Goal: Information Seeking & Learning: Learn about a topic

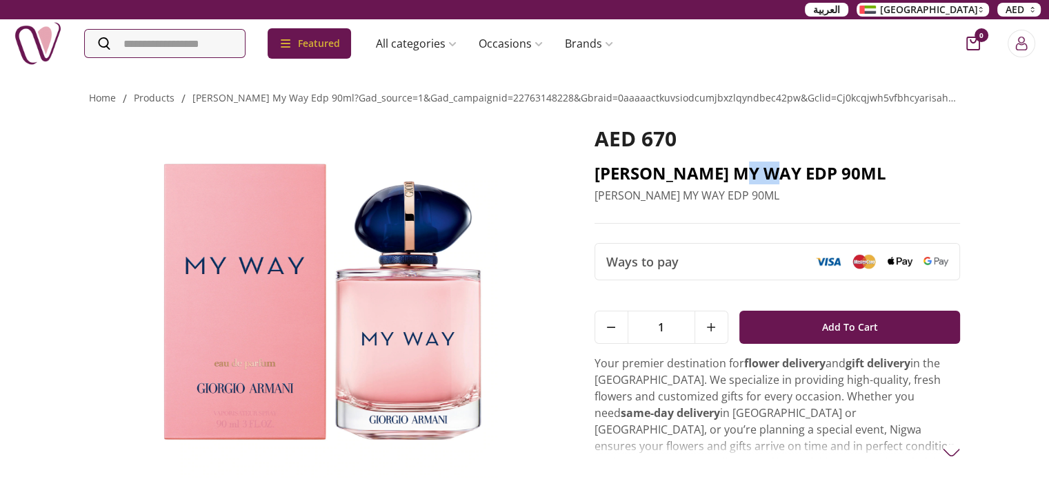
drag, startPoint x: 742, startPoint y: 170, endPoint x: 777, endPoint y: 172, distance: 35.2
click at [777, 172] on h2 "[PERSON_NAME] MY WAY EDP 90ML" at bounding box center [778, 173] width 366 height 22
drag, startPoint x: 596, startPoint y: 172, endPoint x: 844, endPoint y: 178, distance: 248.4
click at [844, 178] on h2 "[PERSON_NAME] MY WAY EDP 90ML" at bounding box center [778, 173] width 366 height 22
copy h2 "[PERSON_NAME] MY WAY EDP"
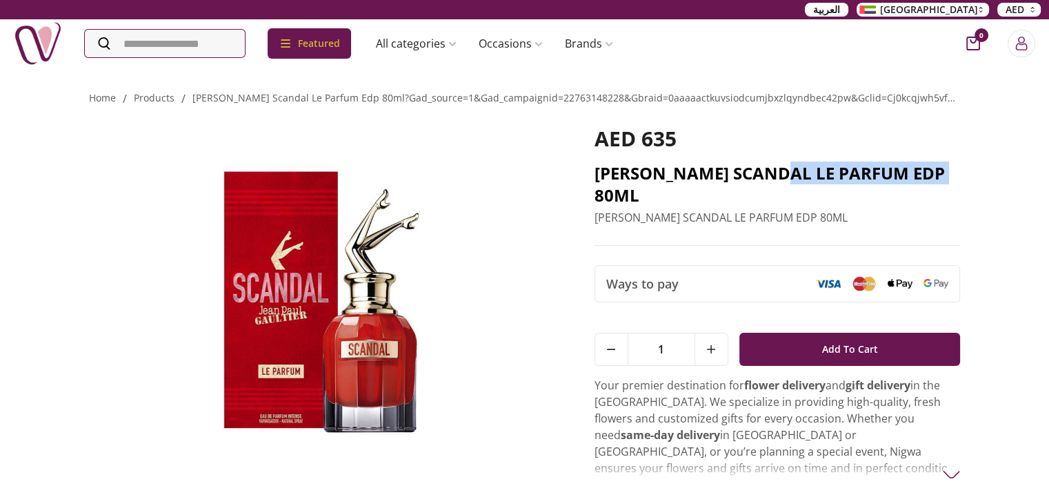
drag, startPoint x: 771, startPoint y: 173, endPoint x: 950, endPoint y: 177, distance: 179.4
click at [950, 177] on h2 "JEAN PAUL GAULTIER SCANDAL LE PARFUM EDP 80ML" at bounding box center [778, 184] width 366 height 44
copy h2 "SCANDAL LE PARFUM"
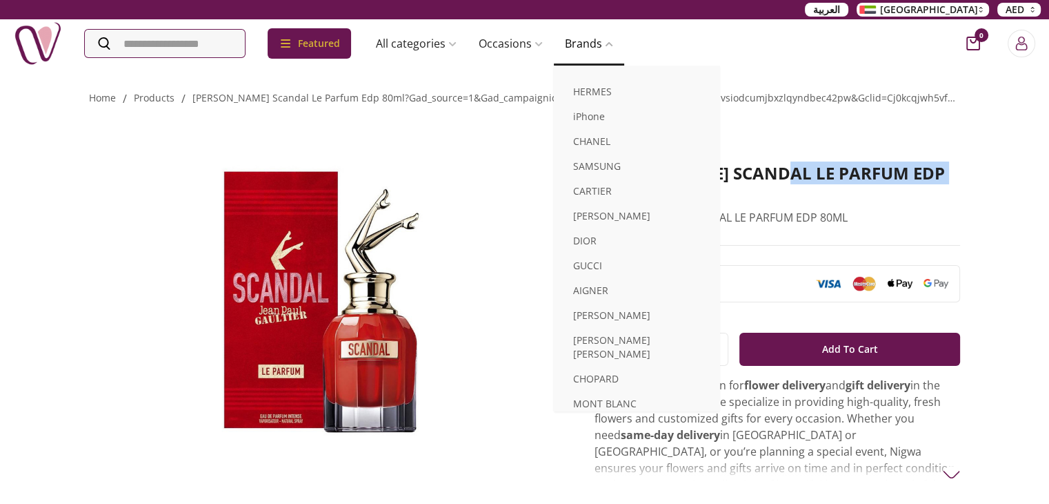
copy h2 "SCANDAL LE PARFUM"
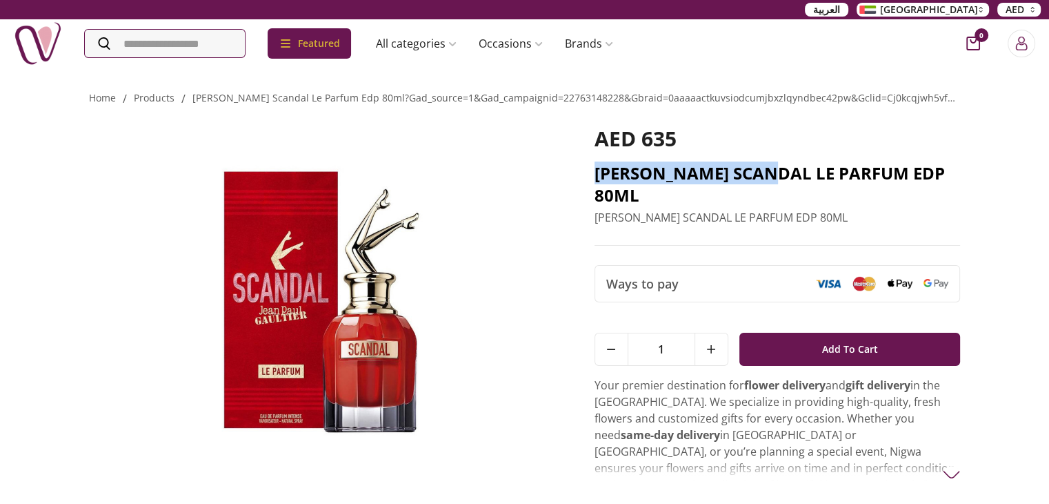
drag, startPoint x: 588, startPoint y: 172, endPoint x: 764, endPoint y: 182, distance: 176.8
click at [764, 182] on div "AED 635 JEAN PAUL GAULTIER SCANDAL LE PARFUM EDP 80ML JEAN PAUL GAULTIER SCANDA…" at bounding box center [525, 308] width 872 height 402
copy h2 "JEAN PAUL GAULTIER"
click at [667, 166] on h2 "JEAN PAUL GAULTIER SCANDAL LE PARFUM EDP 80ML" at bounding box center [778, 184] width 366 height 44
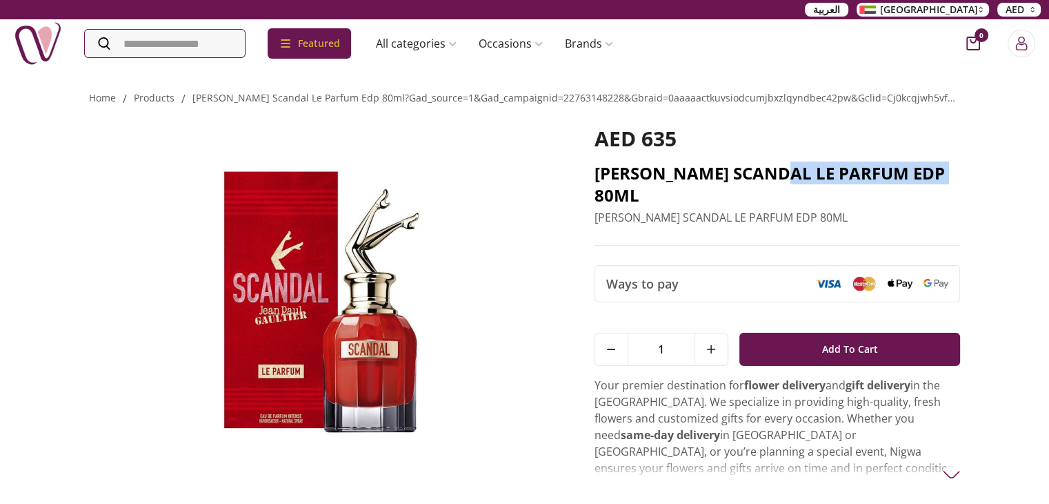
drag, startPoint x: 773, startPoint y: 170, endPoint x: 948, endPoint y: 164, distance: 175.3
click at [948, 164] on h2 "JEAN PAUL GAULTIER SCANDAL LE PARFUM EDP 80ML" at bounding box center [778, 184] width 366 height 44
copy h2 "SCANDAL LE PARFUM"
